Goal: Transaction & Acquisition: Purchase product/service

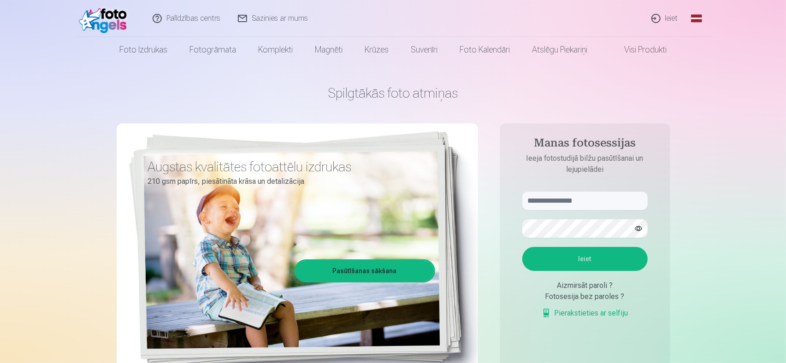
click at [670, 15] on link "Ieiet" at bounding box center [665, 18] width 44 height 37
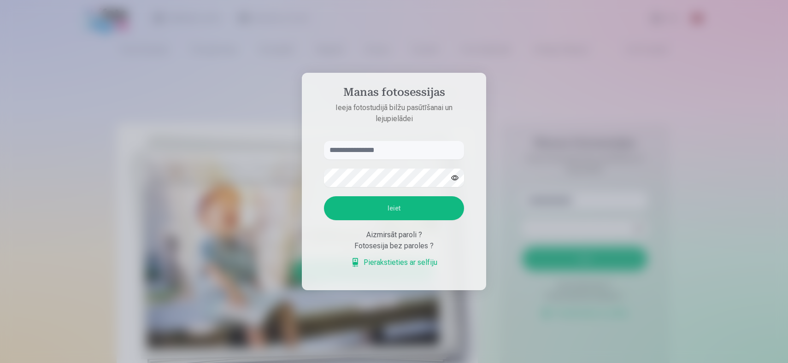
drag, startPoint x: 380, startPoint y: 149, endPoint x: 379, endPoint y: 144, distance: 4.6
click at [380, 147] on input "text" at bounding box center [394, 150] width 140 height 18
click at [376, 206] on button "Ieiet" at bounding box center [394, 208] width 140 height 24
click at [346, 150] on input "**********" at bounding box center [394, 150] width 140 height 18
type input "**********"
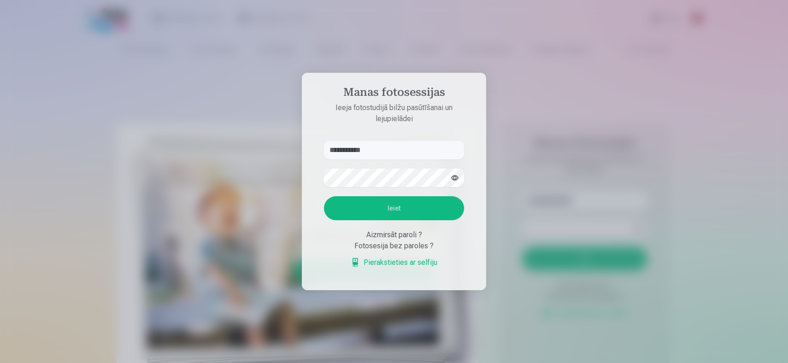
click at [378, 207] on button "Ieiet" at bounding box center [394, 208] width 140 height 24
click at [454, 178] on button "button" at bounding box center [455, 178] width 18 height 18
click at [403, 207] on button "Ieiet" at bounding box center [394, 208] width 140 height 24
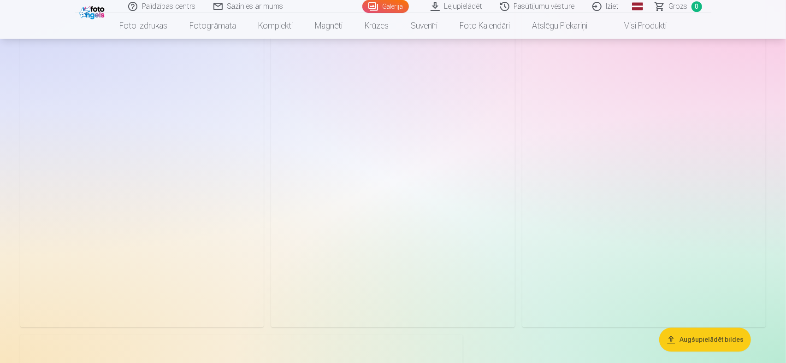
scroll to position [4101, 0]
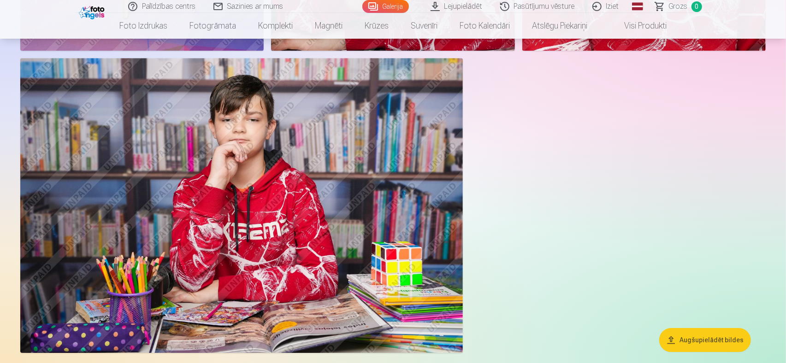
click at [720, 342] on button "Augšupielādēt bildes" at bounding box center [705, 340] width 92 height 24
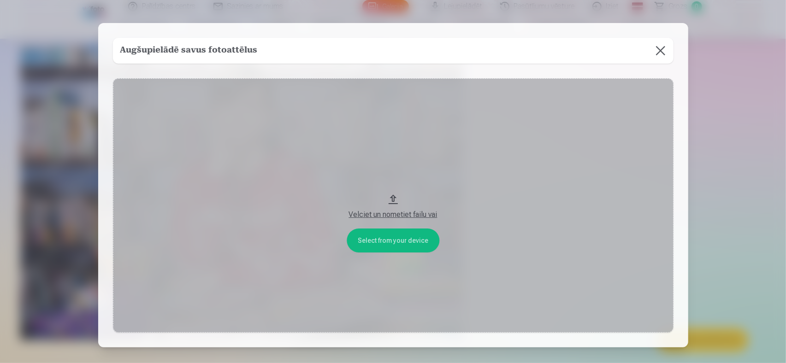
scroll to position [4111, 0]
click at [388, 212] on div "Velciet un nometiet failu vai" at bounding box center [394, 214] width 542 height 11
click at [658, 51] on button at bounding box center [661, 51] width 26 height 26
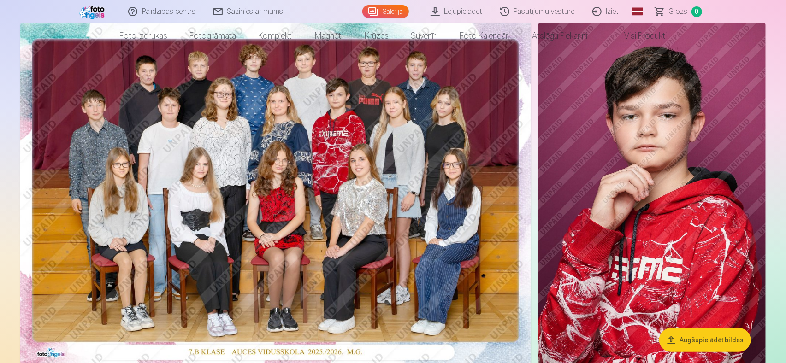
scroll to position [92, 0]
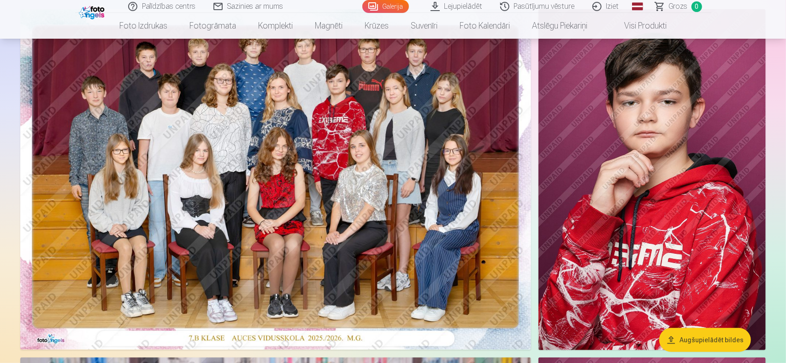
click at [270, 168] on img at bounding box center [275, 179] width 511 height 341
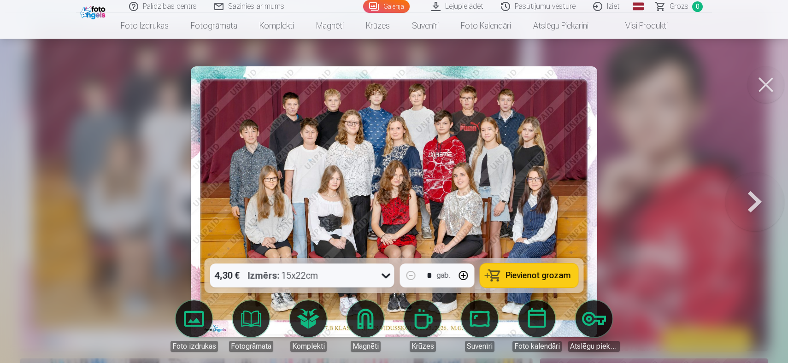
drag, startPoint x: 768, startPoint y: 91, endPoint x: 765, endPoint y: 95, distance: 5.4
click at [768, 93] on button at bounding box center [765, 84] width 37 height 37
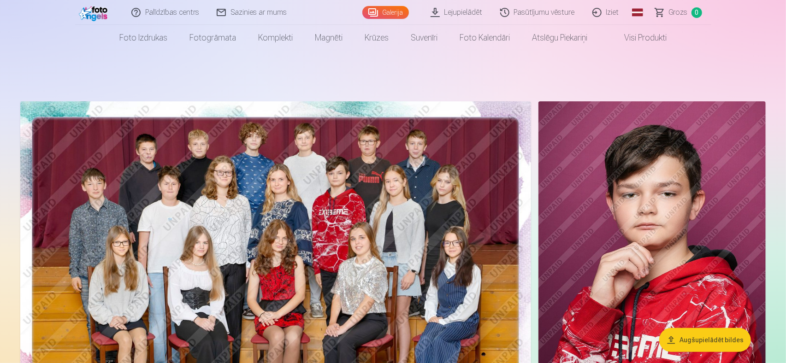
scroll to position [46, 0]
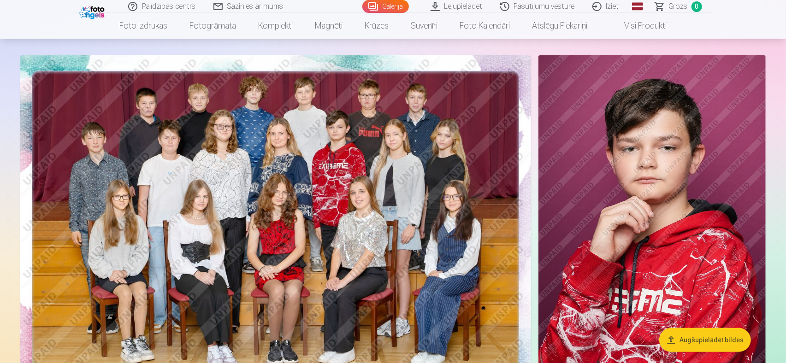
click at [456, 6] on link "Lejupielādēt" at bounding box center [457, 6] width 70 height 13
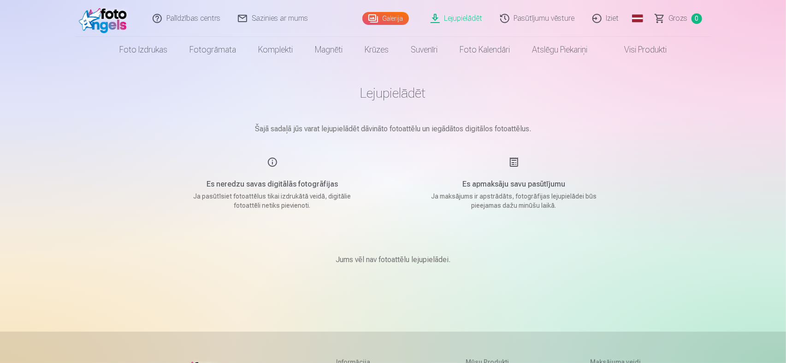
click at [388, 19] on link "Galerija" at bounding box center [385, 18] width 47 height 13
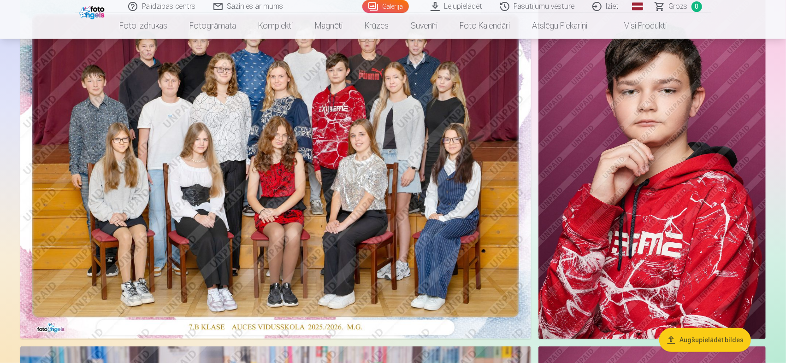
scroll to position [92, 0]
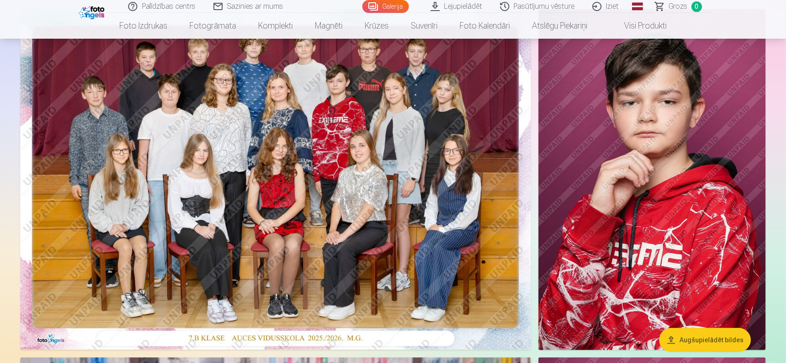
click at [215, 239] on img at bounding box center [275, 179] width 511 height 341
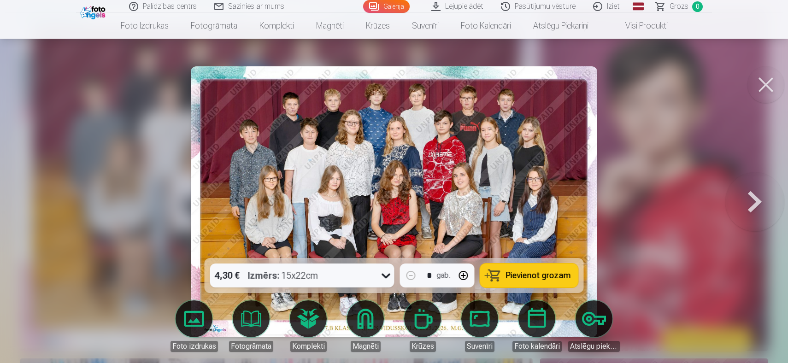
click at [537, 274] on span "Pievienot grozam" at bounding box center [538, 275] width 65 height 8
click at [755, 198] on button at bounding box center [754, 202] width 59 height 94
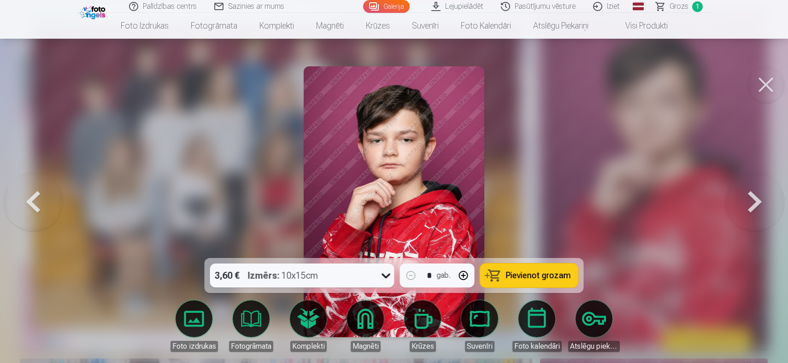
click at [751, 204] on button at bounding box center [754, 202] width 59 height 94
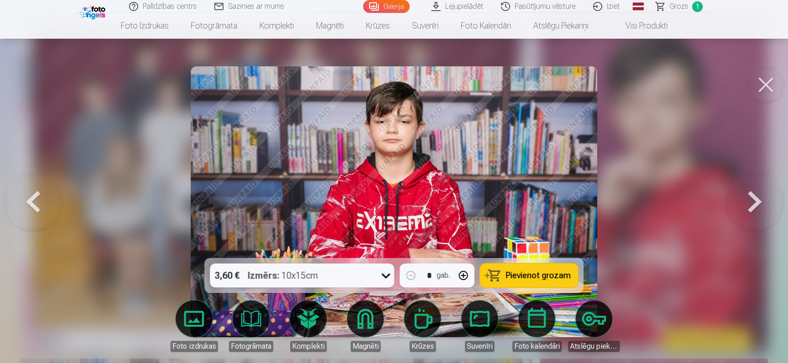
click at [746, 205] on button at bounding box center [754, 202] width 59 height 94
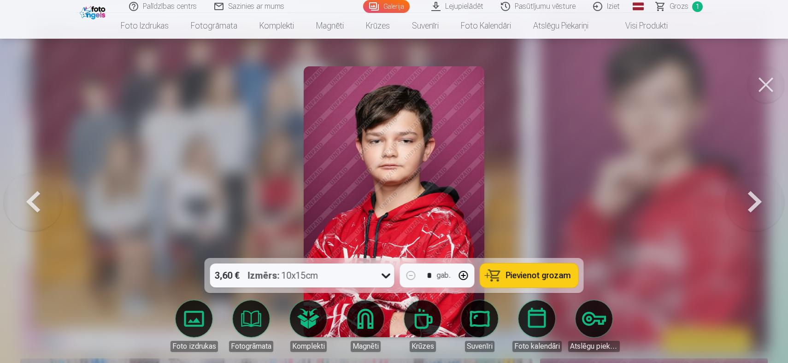
click at [752, 205] on button at bounding box center [754, 202] width 59 height 94
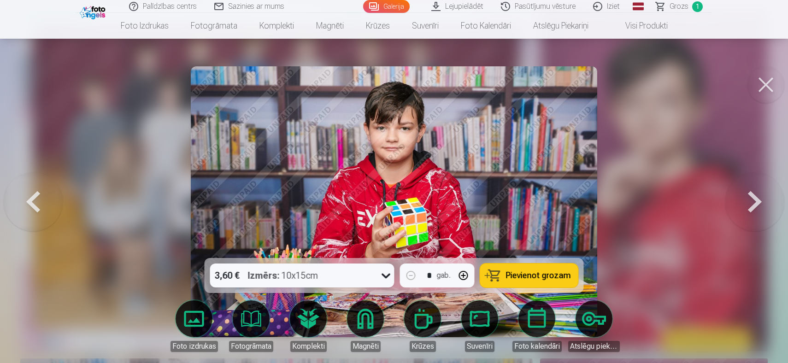
click at [748, 205] on button at bounding box center [754, 202] width 59 height 94
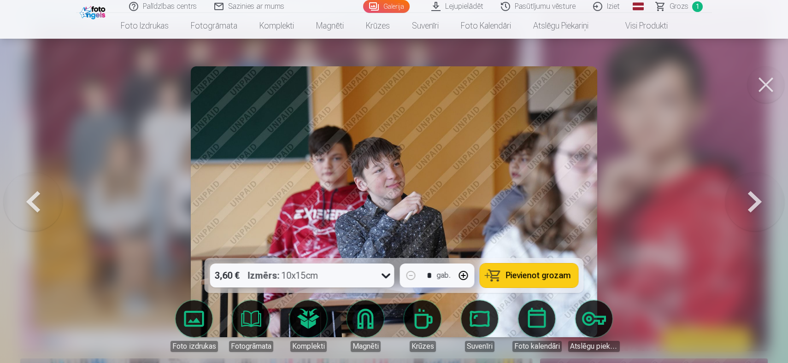
click at [748, 205] on button at bounding box center [754, 202] width 59 height 94
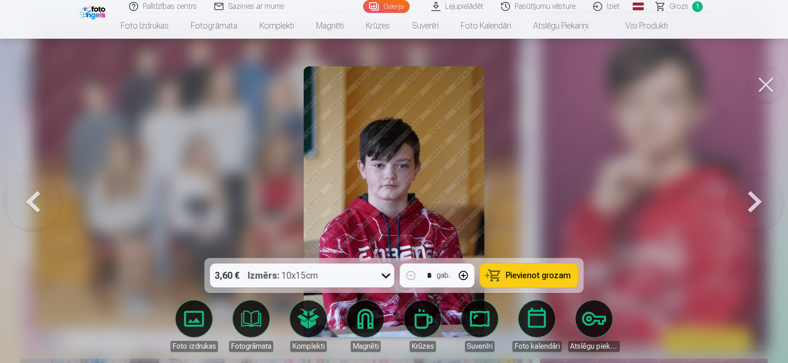
click at [748, 205] on button at bounding box center [754, 202] width 59 height 94
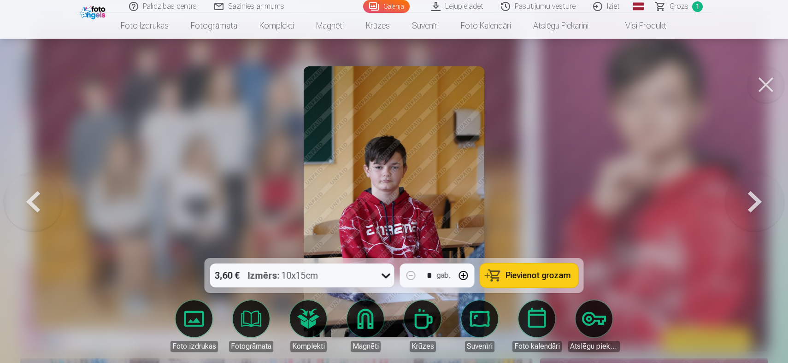
click at [748, 205] on button at bounding box center [754, 202] width 59 height 94
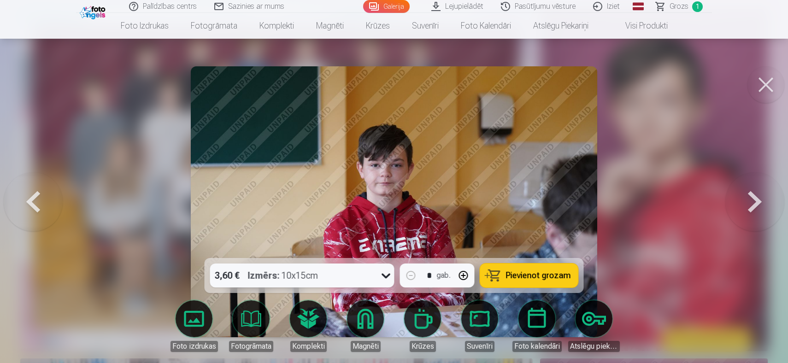
click at [746, 206] on button at bounding box center [754, 202] width 59 height 94
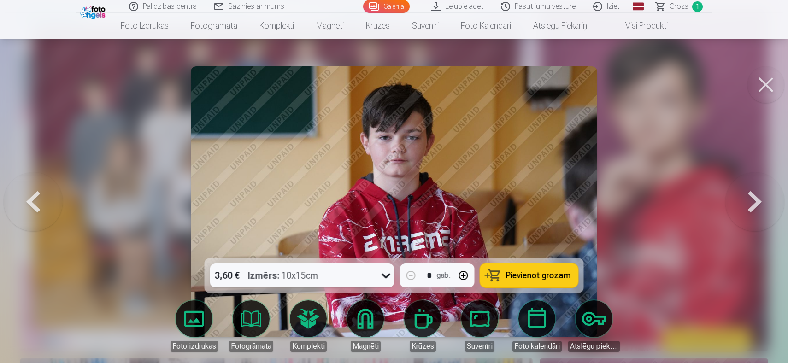
click at [752, 203] on button at bounding box center [754, 202] width 59 height 94
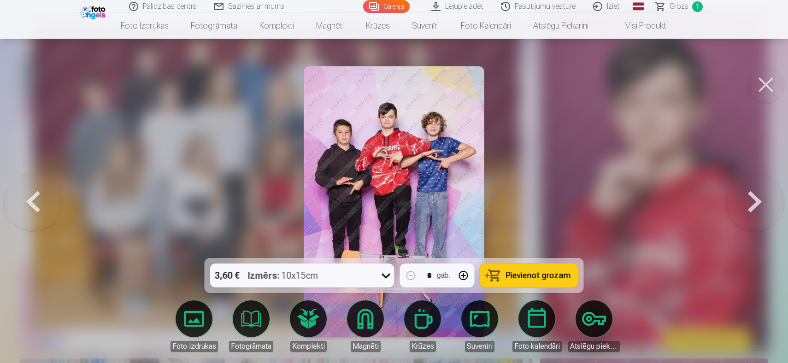
click at [527, 269] on button "Pievienot grozam" at bounding box center [529, 276] width 98 height 24
click at [754, 201] on button at bounding box center [754, 202] width 59 height 94
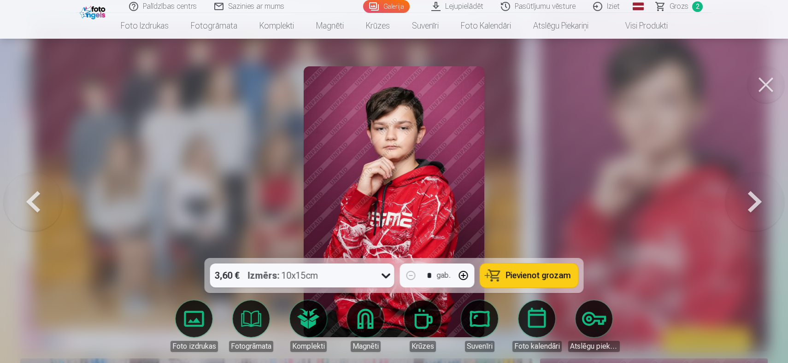
click at [740, 206] on button at bounding box center [754, 202] width 59 height 94
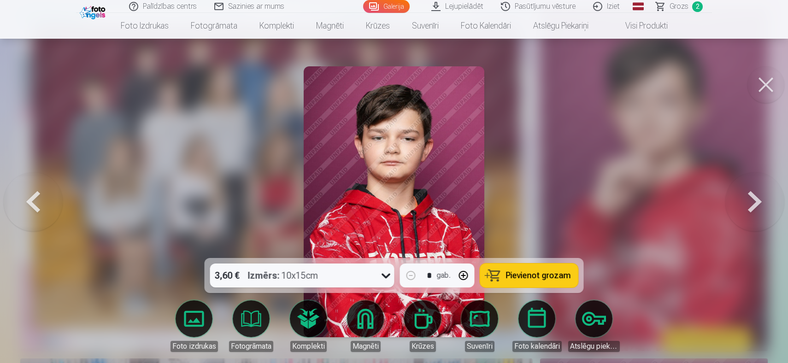
click at [739, 207] on button at bounding box center [754, 202] width 59 height 94
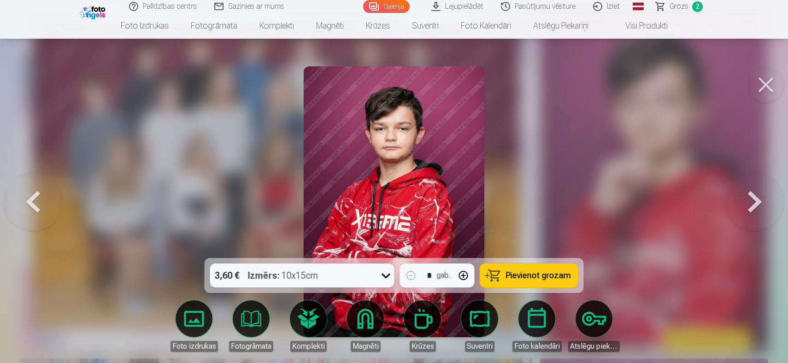
click at [738, 209] on button at bounding box center [754, 202] width 59 height 94
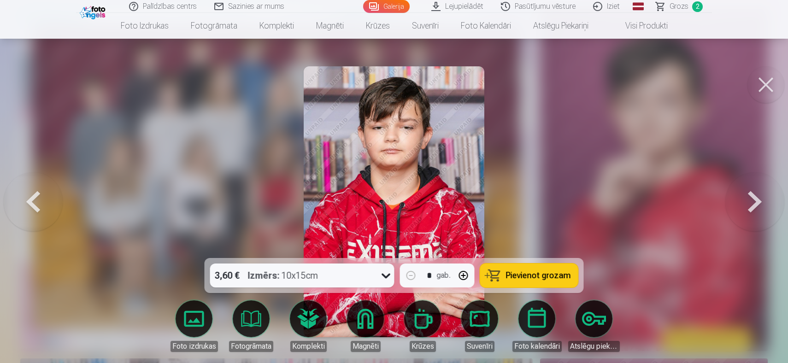
click at [734, 211] on button at bounding box center [754, 202] width 59 height 94
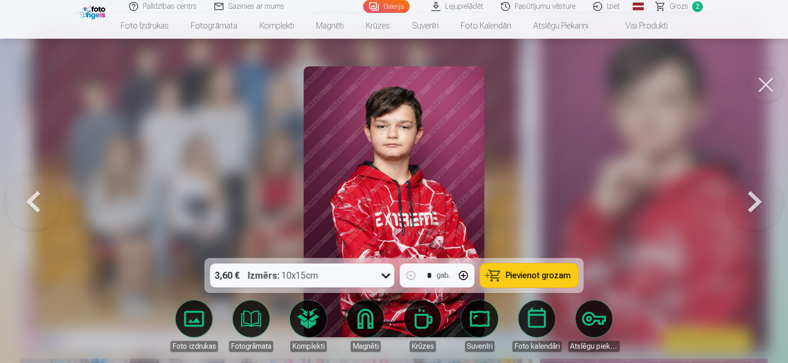
click at [731, 213] on button at bounding box center [754, 202] width 59 height 94
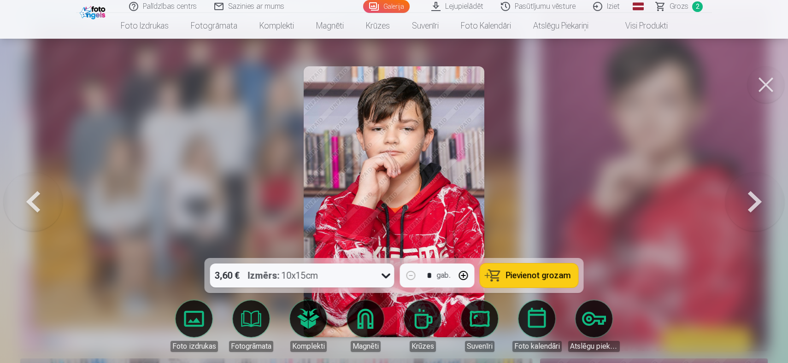
click at [731, 214] on button at bounding box center [754, 202] width 59 height 94
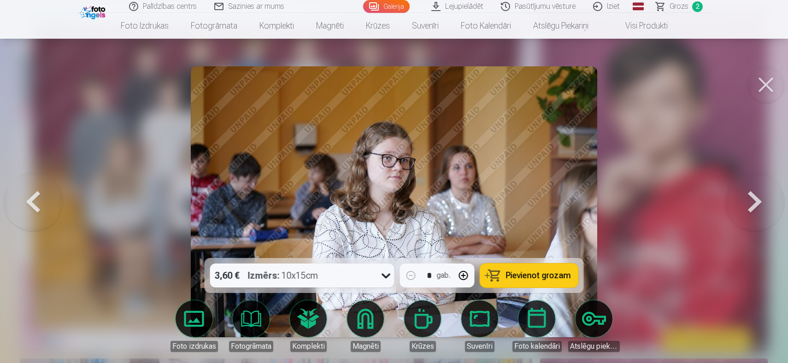
click at [729, 215] on button at bounding box center [754, 202] width 59 height 94
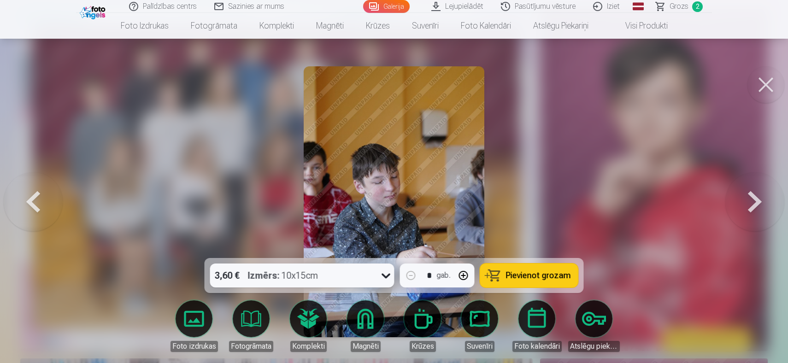
click at [729, 215] on button at bounding box center [754, 202] width 59 height 94
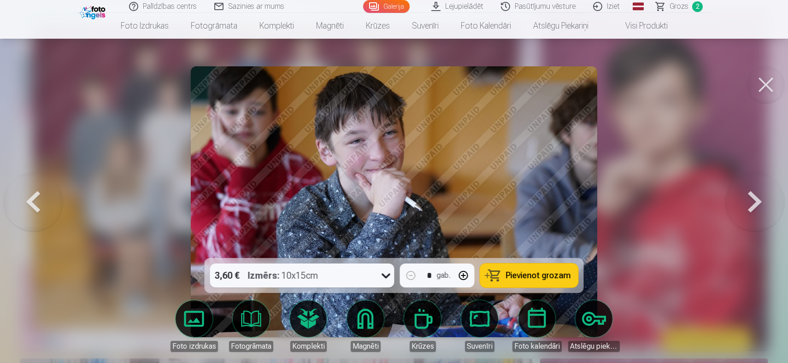
click at [728, 215] on button at bounding box center [754, 202] width 59 height 94
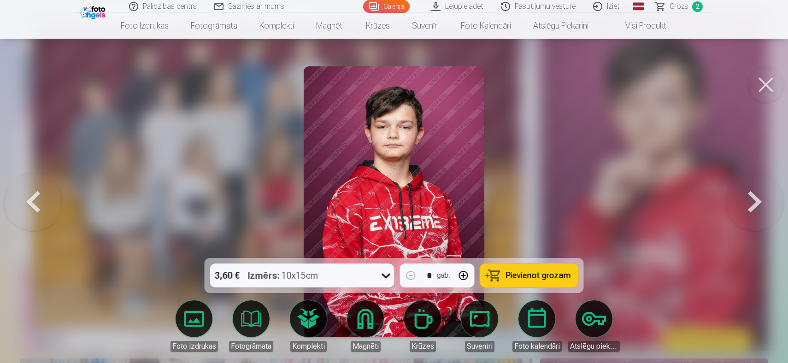
click at [728, 215] on button at bounding box center [754, 202] width 59 height 94
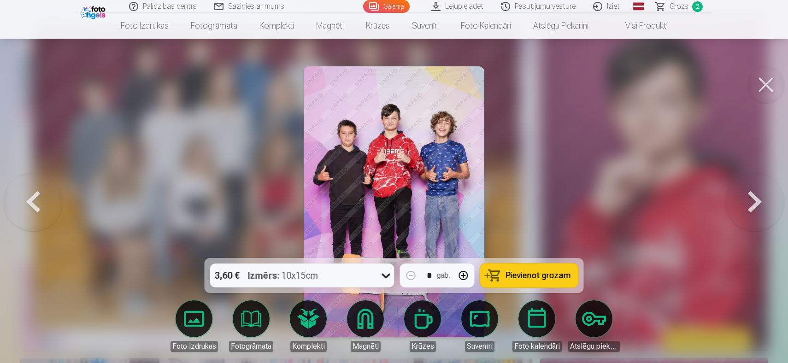
click at [521, 278] on span "Pievienot grozam" at bounding box center [538, 275] width 65 height 8
click at [744, 211] on button at bounding box center [754, 202] width 59 height 94
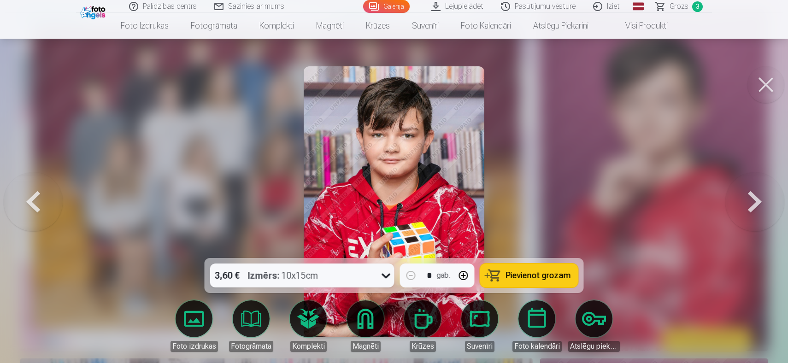
click at [739, 217] on button at bounding box center [754, 202] width 59 height 94
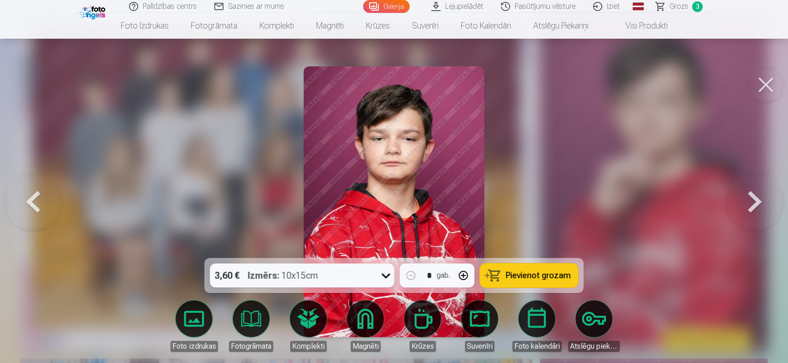
click at [735, 222] on button at bounding box center [754, 202] width 59 height 94
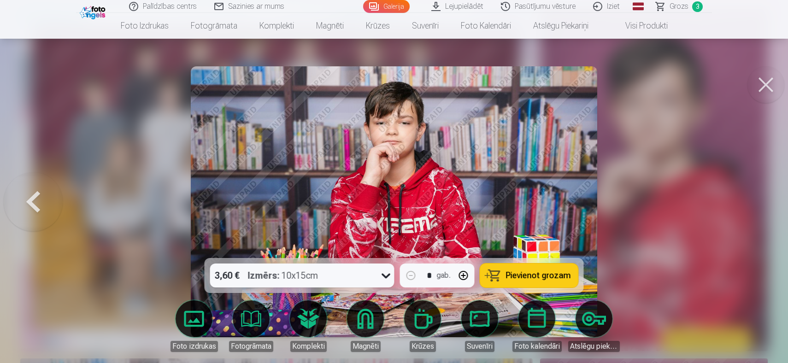
click at [734, 223] on div at bounding box center [394, 181] width 788 height 363
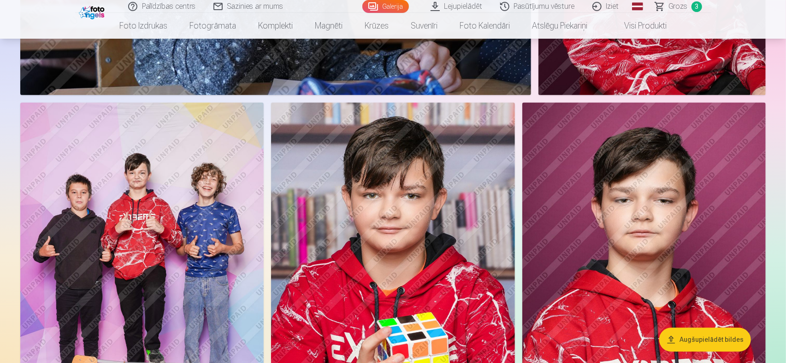
scroll to position [3732, 0]
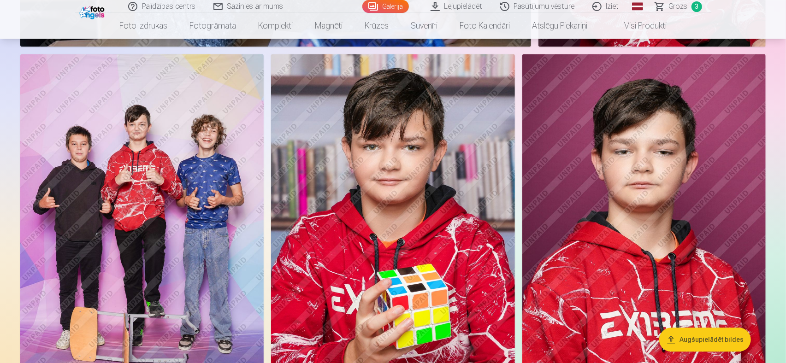
click at [405, 302] on img at bounding box center [392, 236] width 243 height 365
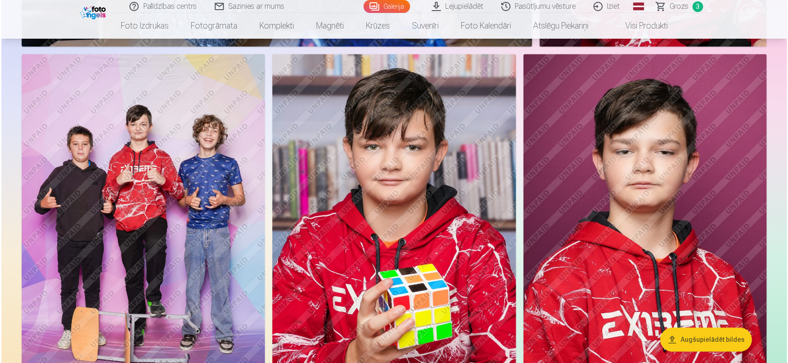
scroll to position [3741, 0]
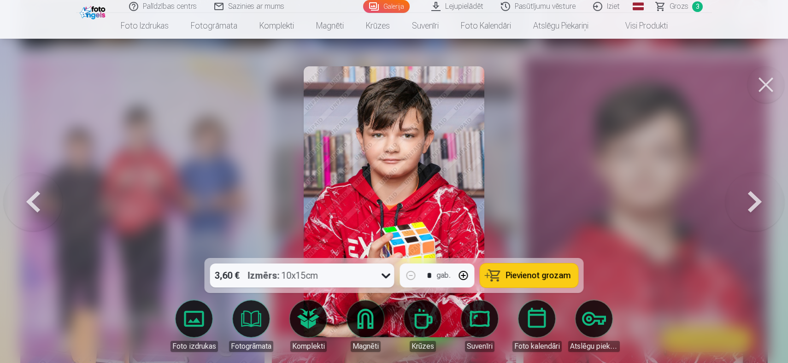
click at [509, 276] on span "Pievienot grozam" at bounding box center [538, 275] width 65 height 8
click at [684, 5] on span "Grozs" at bounding box center [679, 6] width 19 height 11
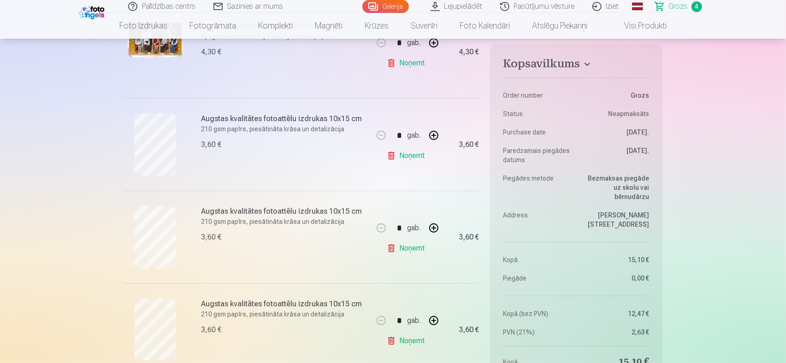
scroll to position [138, 0]
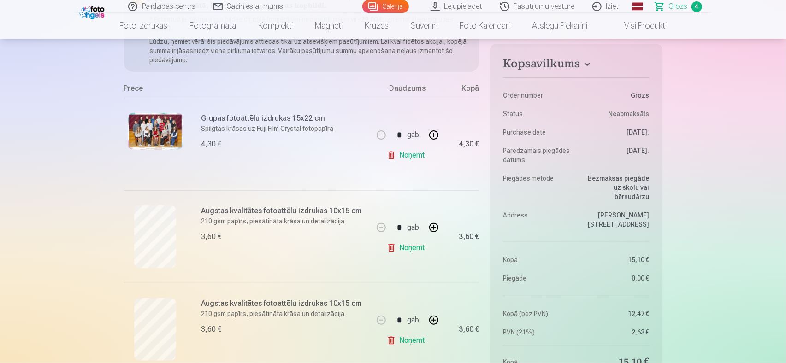
click at [405, 246] on link "Noņemt" at bounding box center [408, 248] width 42 height 18
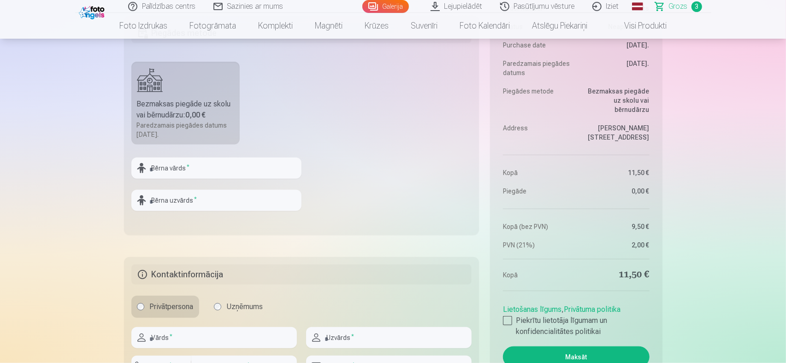
scroll to position [461, 0]
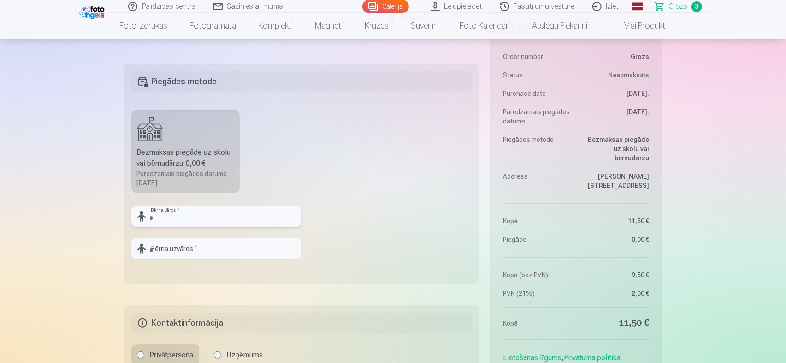
click at [170, 216] on input "text" at bounding box center [216, 216] width 170 height 21
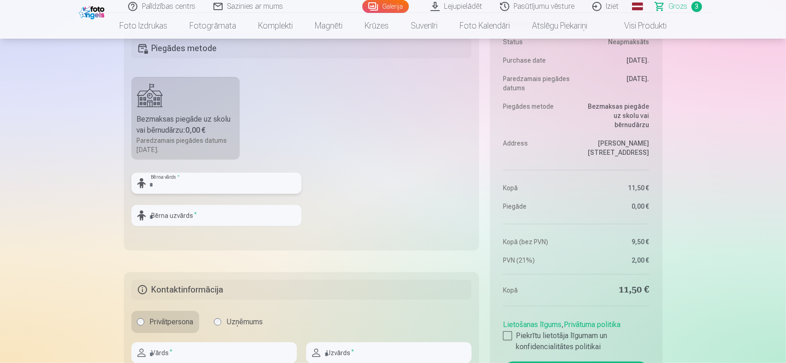
scroll to position [507, 0]
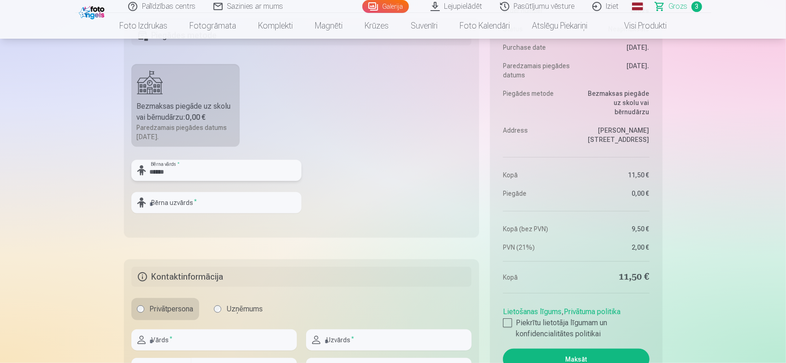
type input "*****"
click at [157, 208] on input "text" at bounding box center [216, 202] width 170 height 21
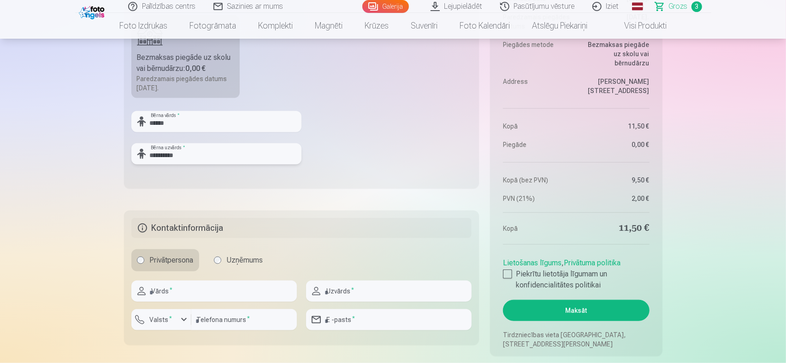
scroll to position [599, 0]
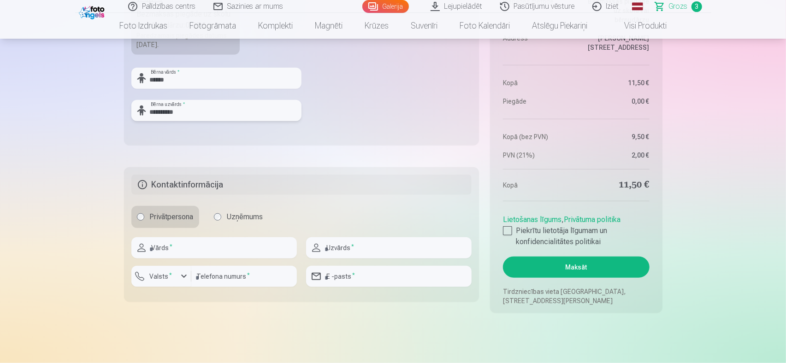
type input "**********"
click at [249, 245] on input "text" at bounding box center [213, 247] width 165 height 21
type input "****"
type input "*********"
click at [152, 248] on input "****" at bounding box center [213, 247] width 165 height 21
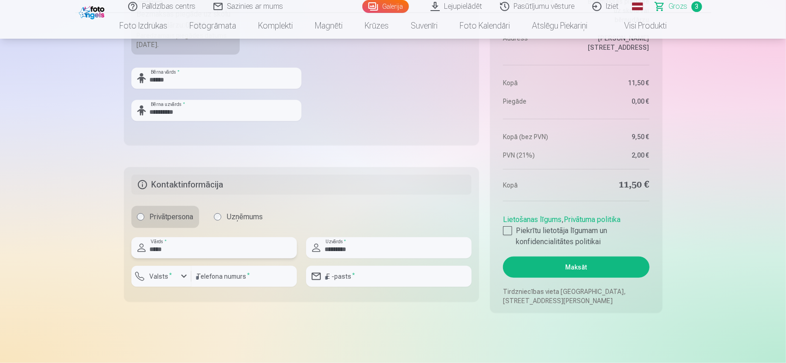
type input "****"
click at [233, 278] on input "number" at bounding box center [244, 276] width 106 height 21
type input "********"
click at [381, 273] on input "email" at bounding box center [388, 276] width 165 height 21
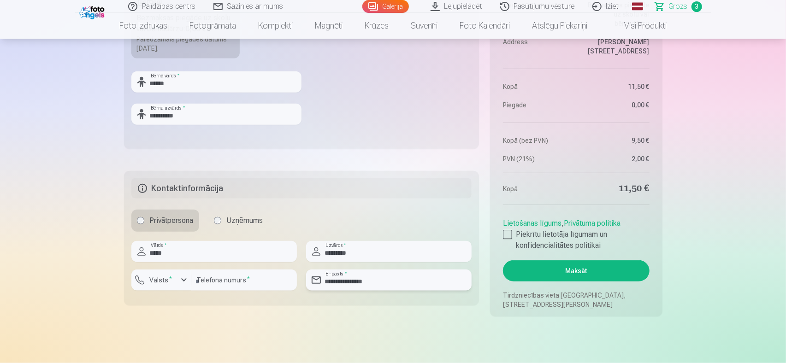
scroll to position [645, 0]
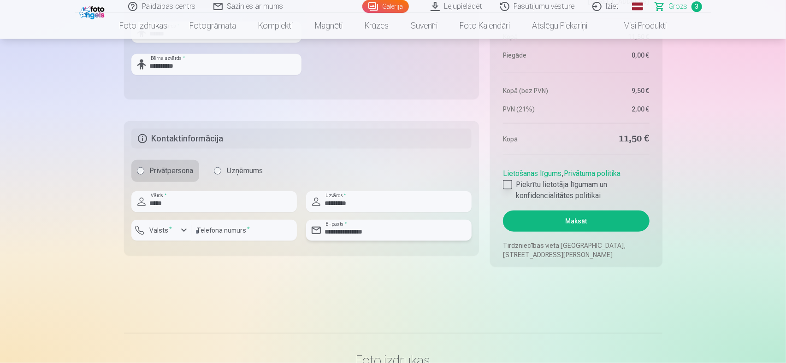
type input "**********"
click at [506, 183] on div at bounding box center [507, 184] width 9 height 9
click at [575, 224] on button "Maksāt" at bounding box center [576, 221] width 146 height 21
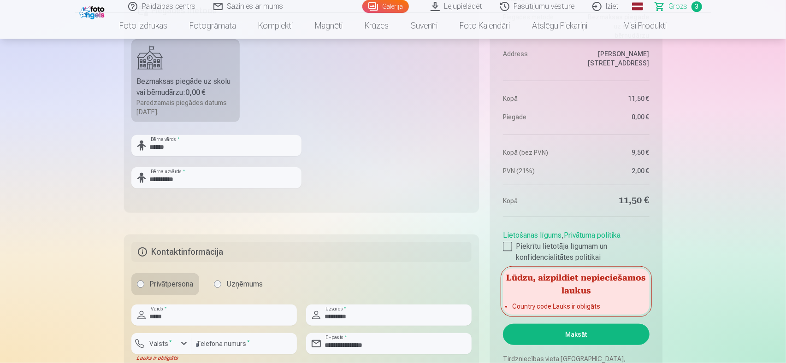
scroll to position [553, 0]
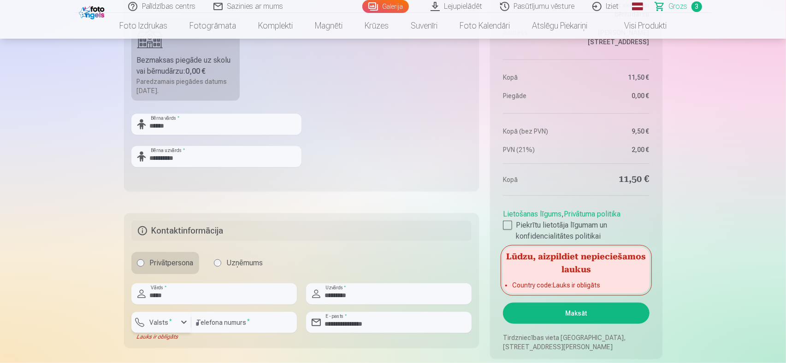
click at [181, 321] on div "button" at bounding box center [183, 322] width 11 height 11
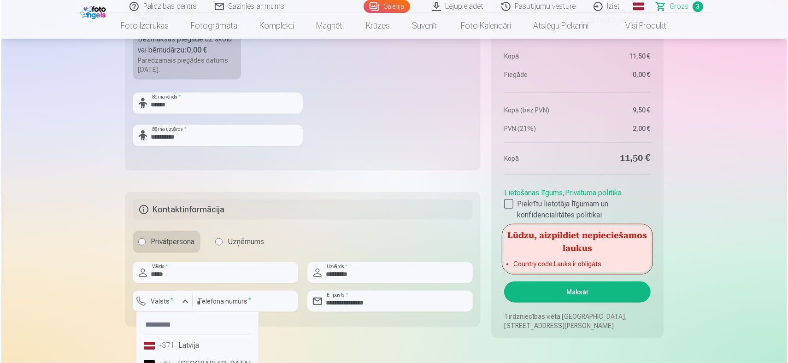
scroll to position [645, 0]
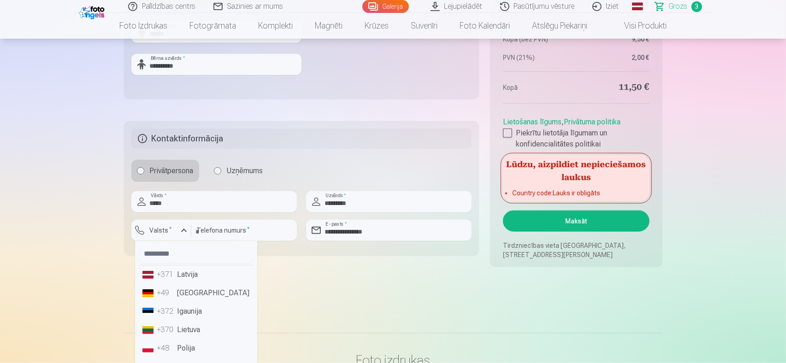
drag, startPoint x: 182, startPoint y: 276, endPoint x: 187, endPoint y: 270, distance: 7.8
click at [182, 276] on li "+371 Latvija" at bounding box center [196, 274] width 115 height 18
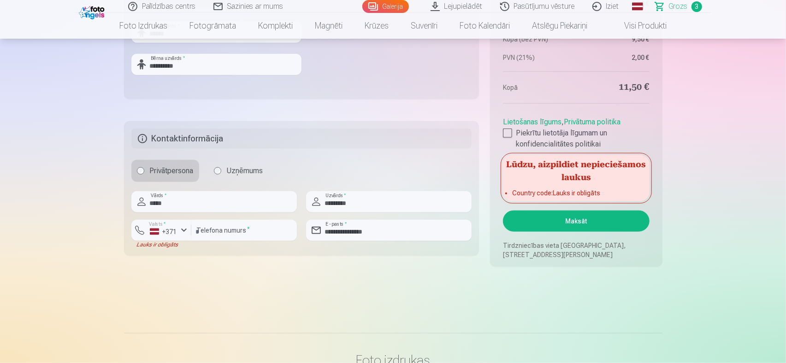
click at [583, 217] on button "Maksāt" at bounding box center [576, 221] width 146 height 21
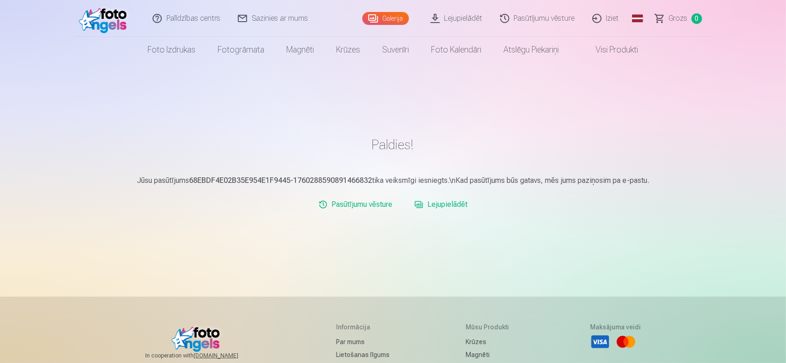
click at [610, 19] on link "Iziet" at bounding box center [606, 18] width 44 height 37
